Goal: Task Accomplishment & Management: Manage account settings

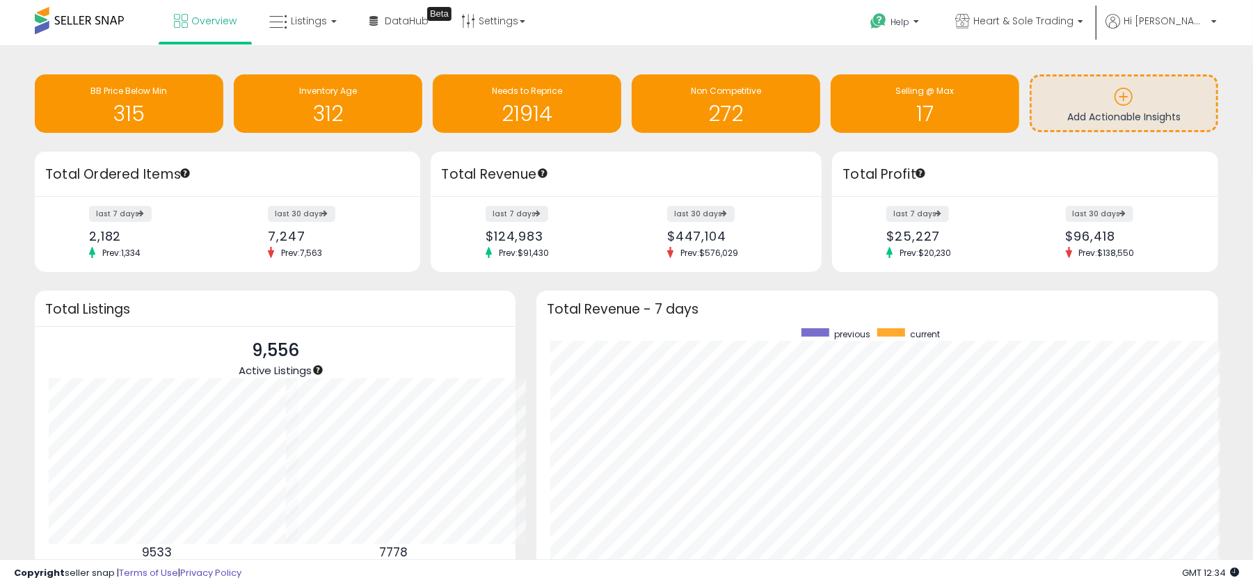
scroll to position [262, 654]
drag, startPoint x: 0, startPoint y: 0, endPoint x: 857, endPoint y: 49, distance: 858.7
click at [857, 48] on div "Retrieving insights data.. BB Price Below Min 315 Inventory Age 312 Needs to Re…" at bounding box center [626, 377] width 1253 height 665
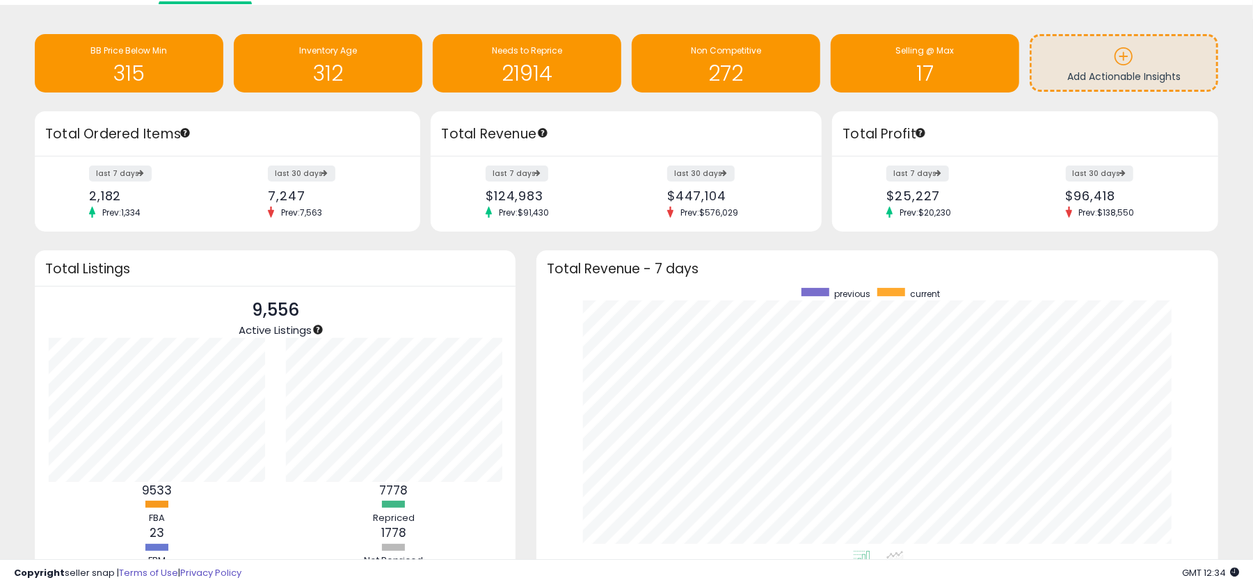
scroll to position [0, 0]
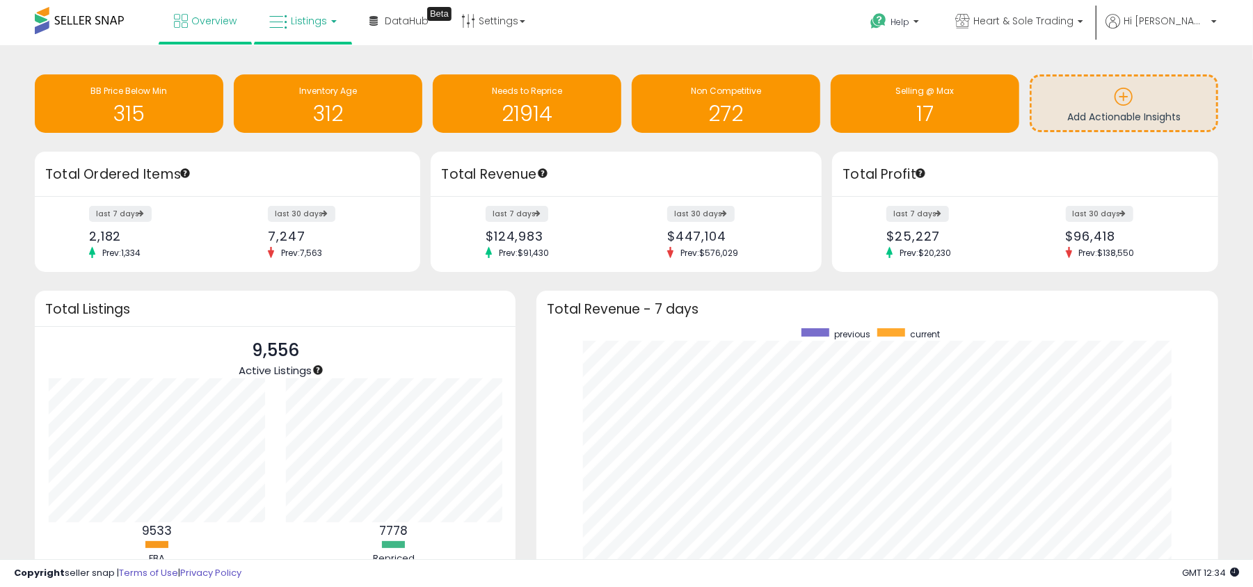
click at [293, 15] on span "Listings" at bounding box center [309, 21] width 36 height 14
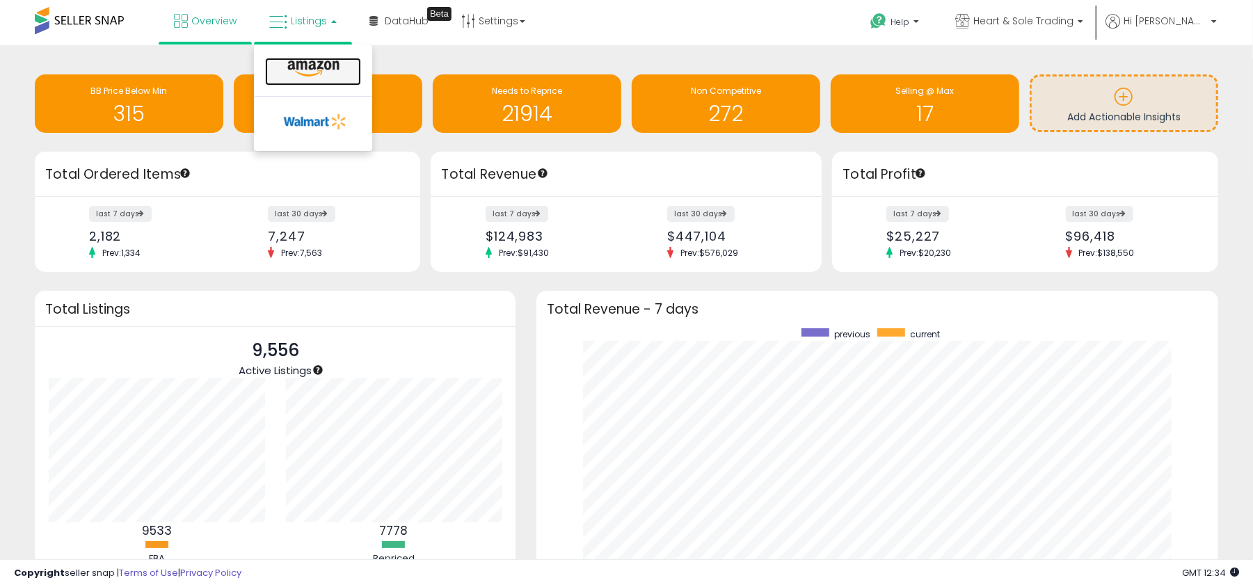
click at [303, 67] on icon at bounding box center [313, 69] width 61 height 18
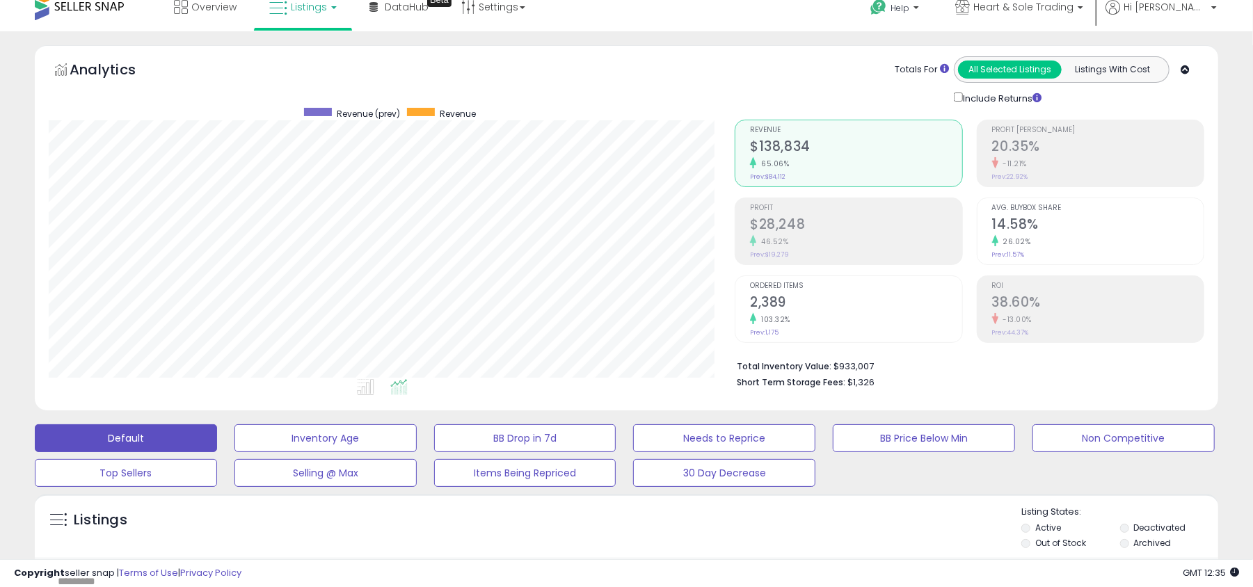
scroll to position [371, 0]
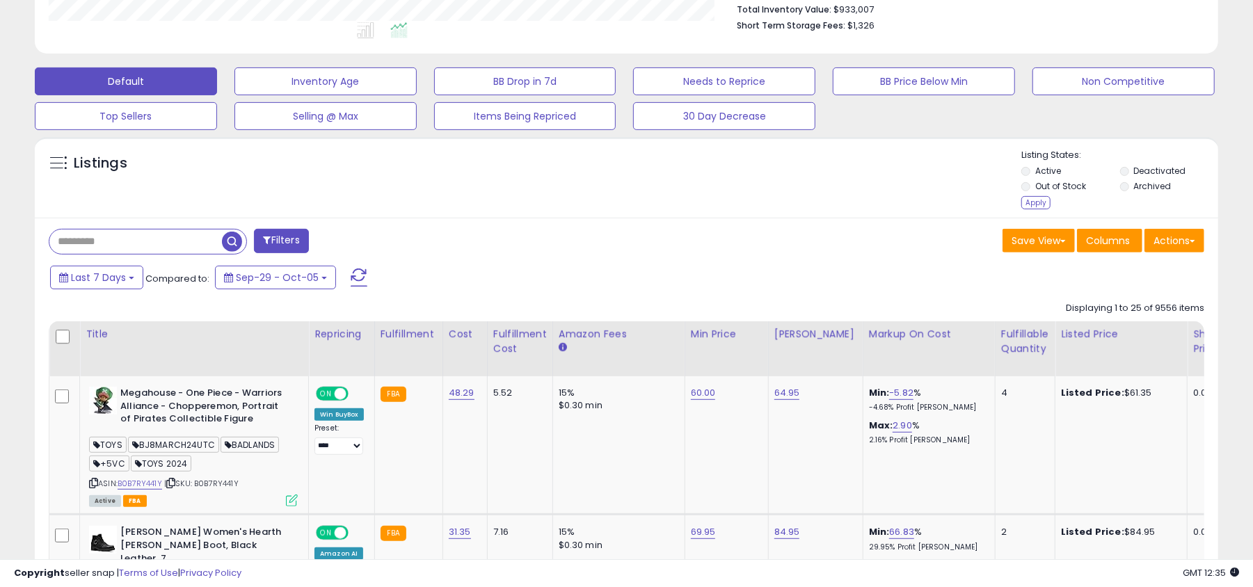
drag, startPoint x: 1033, startPoint y: 199, endPoint x: 1039, endPoint y: 203, distance: 7.5
click at [1033, 200] on div "Apply" at bounding box center [1036, 202] width 29 height 13
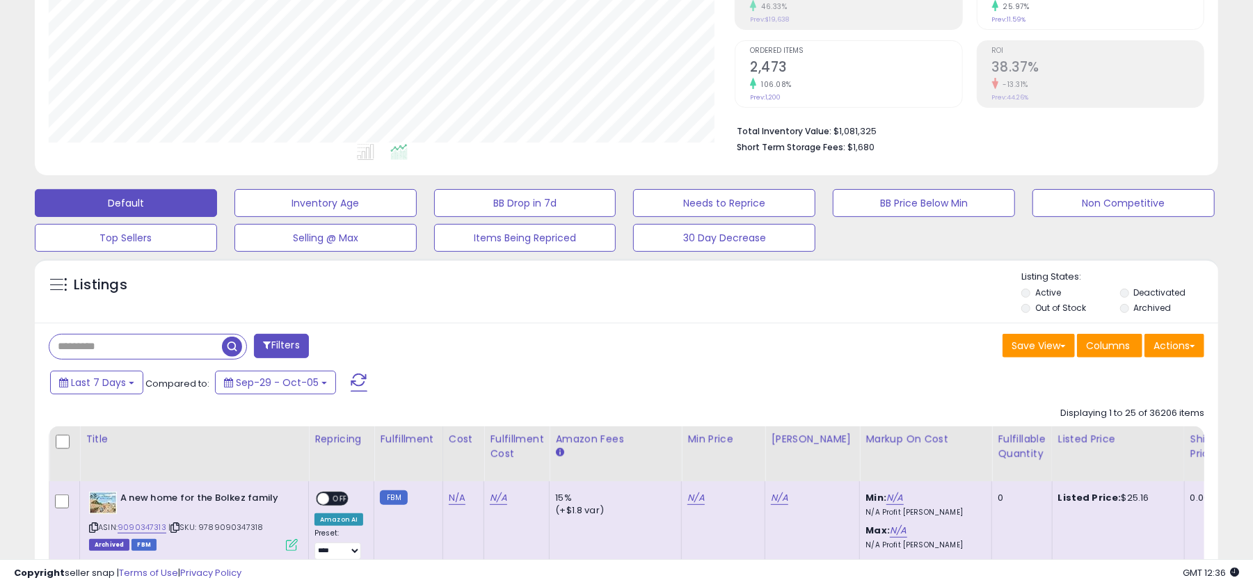
scroll to position [185, 0]
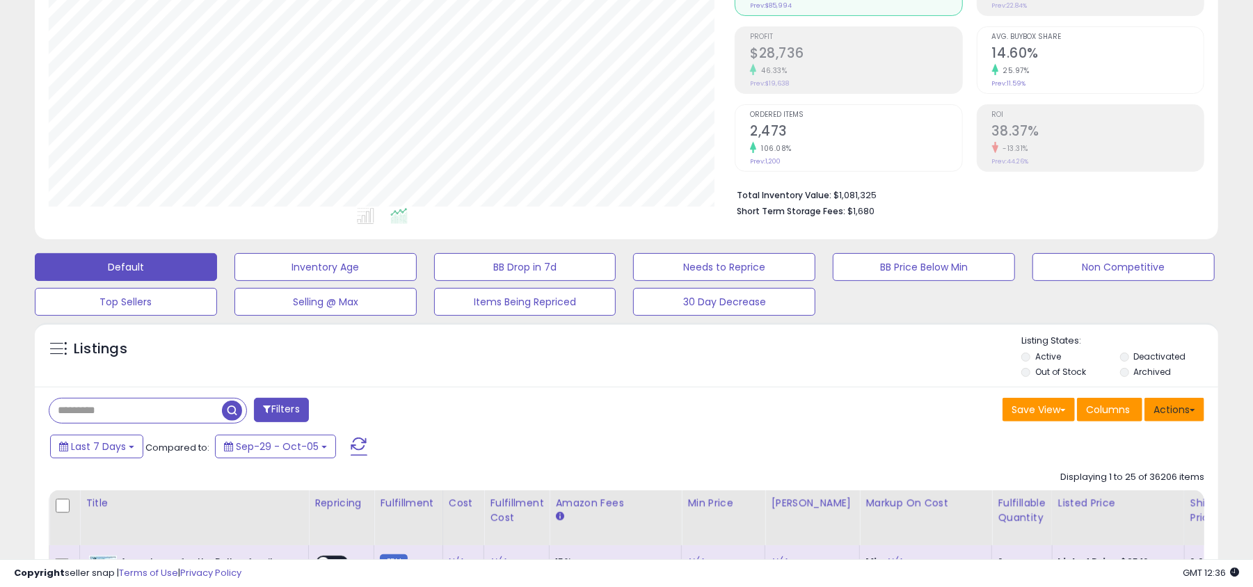
click at [1186, 409] on button "Actions" at bounding box center [1175, 410] width 60 height 24
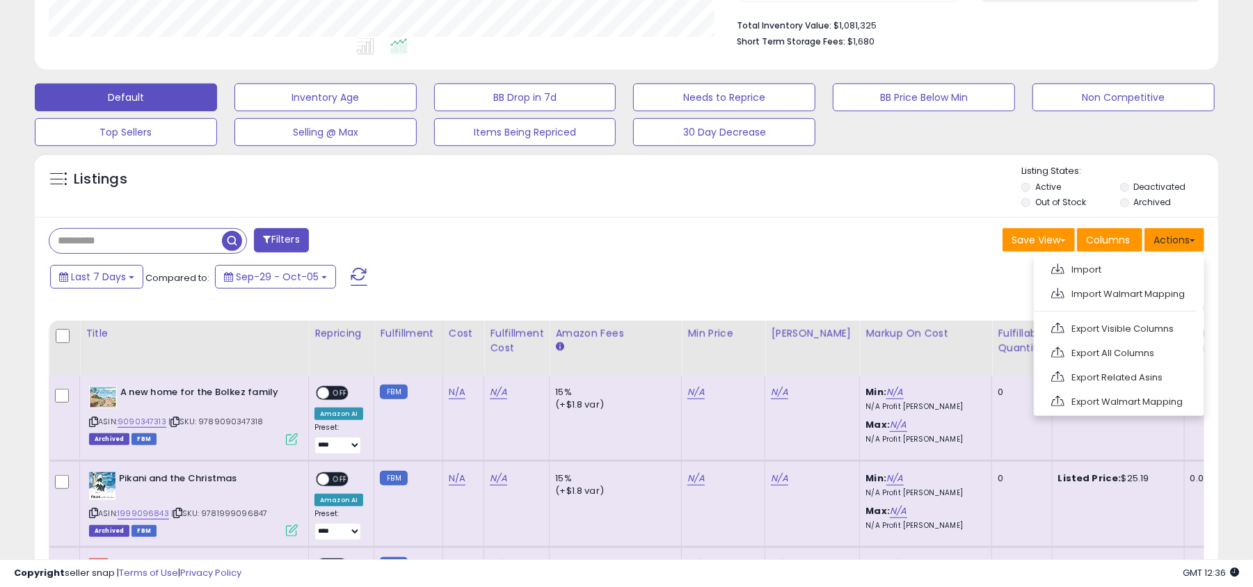
scroll to position [371, 0]
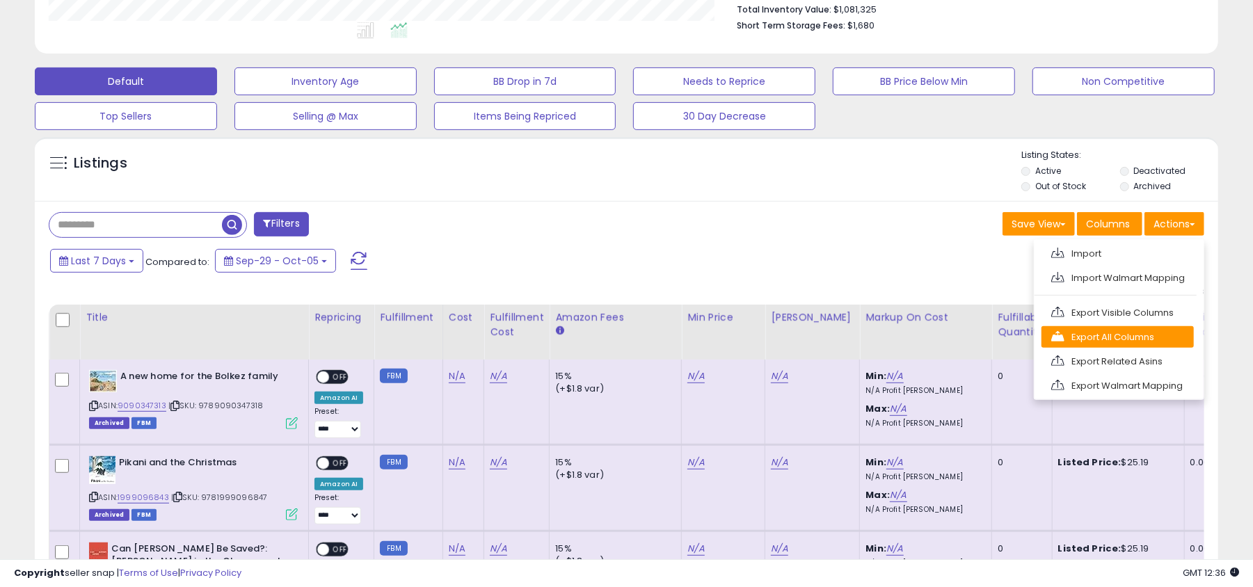
click at [1128, 343] on link "Export All Columns" at bounding box center [1118, 337] width 152 height 22
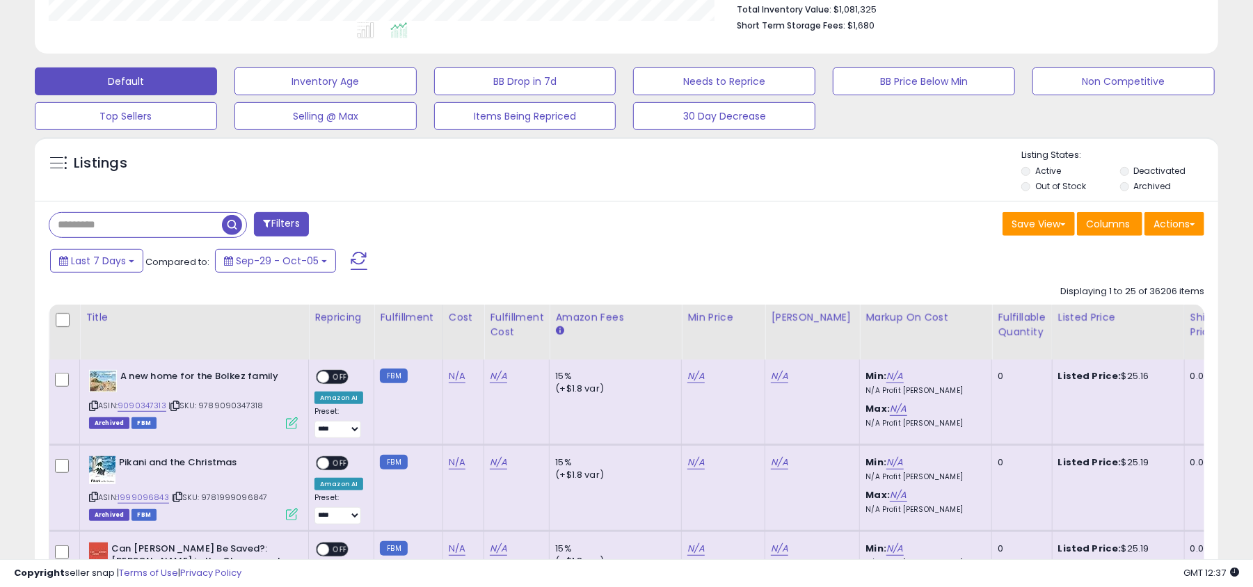
scroll to position [0, 0]
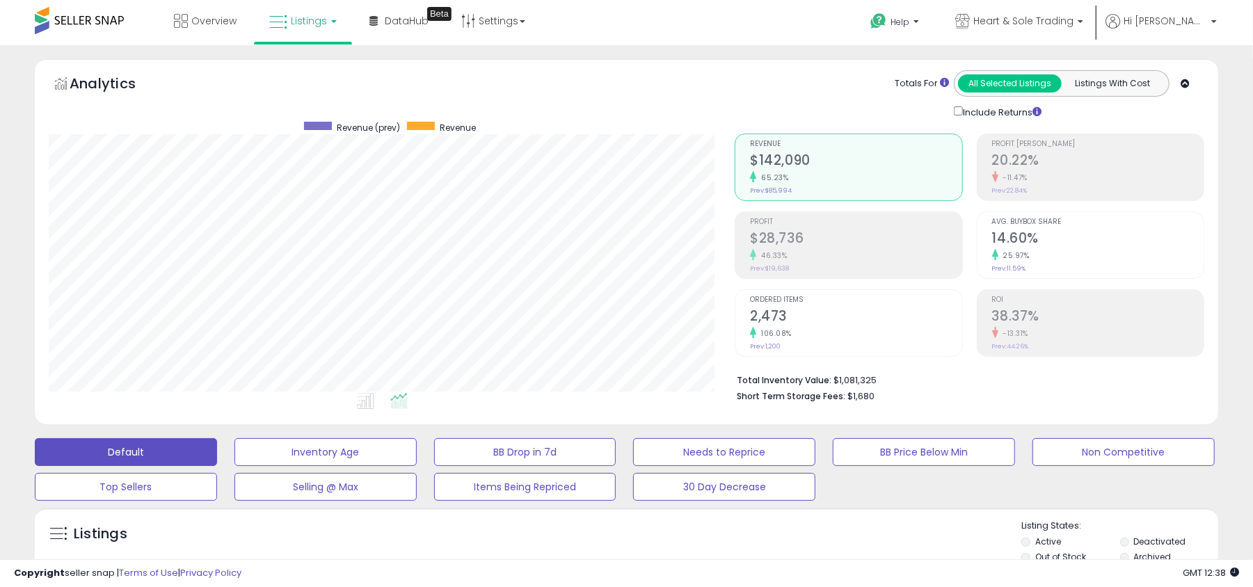
scroll to position [285, 686]
